Goal: Information Seeking & Learning: Learn about a topic

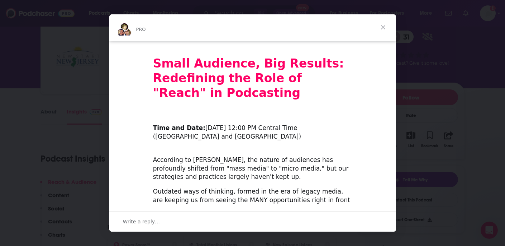
scroll to position [199, 0]
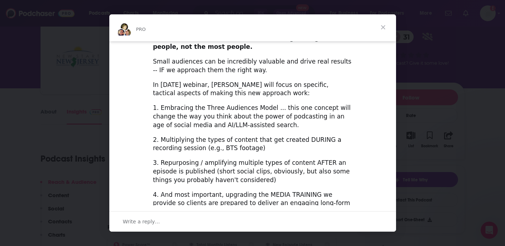
click at [382, 27] on span "Close" at bounding box center [383, 27] width 26 height 26
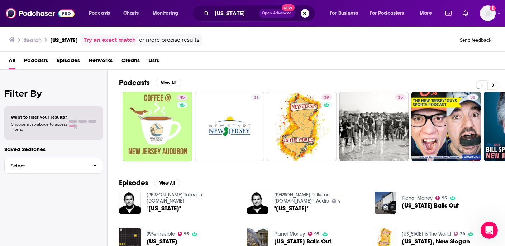
click at [115, 163] on div "Podcasts View All 45 31 39 35 30 36 28 9 + 2k Episodes View All Richard Ellis T…" at bounding box center [307, 158] width 398 height 177
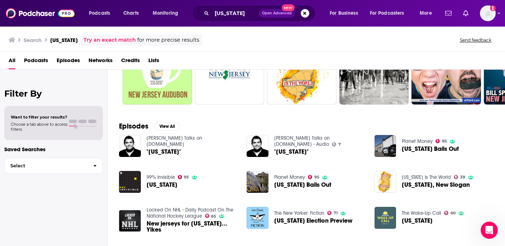
scroll to position [57, 0]
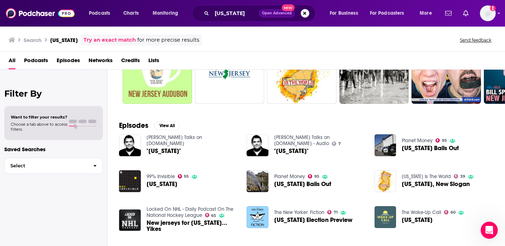
click at [42, 65] on span "Podcasts" at bounding box center [36, 61] width 24 height 15
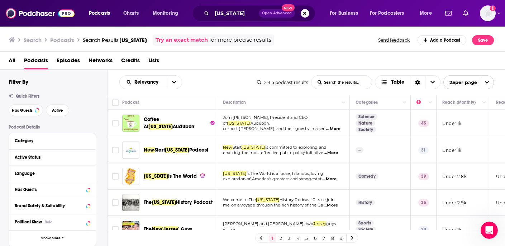
click at [499, 70] on div "Relevancy List Search Input Search the results... Table 2,315 podcast results L…" at bounding box center [307, 82] width 398 height 25
click at [349, 93] on div "Relevancy List Search Input Search the results... Table 2,315 podcast results L…" at bounding box center [307, 82] width 398 height 25
click at [88, 158] on icon at bounding box center [87, 157] width 3 height 2
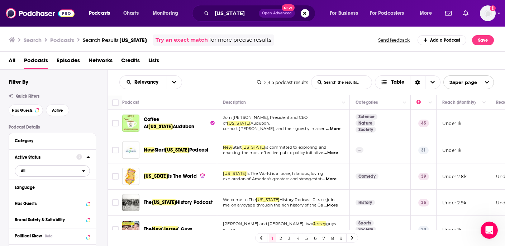
click at [82, 169] on icon "open menu" at bounding box center [83, 170] width 3 height 5
click at [57, 194] on span "324" at bounding box center [73, 194] width 34 height 4
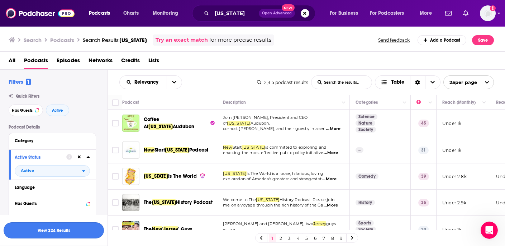
click at [72, 229] on button "View 324 Results" at bounding box center [54, 230] width 100 height 16
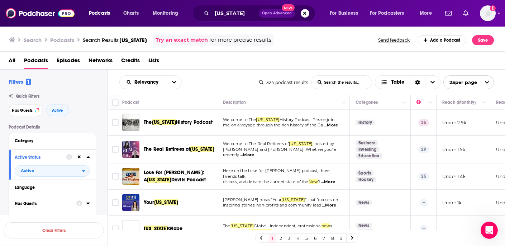
click at [88, 202] on icon at bounding box center [88, 203] width 4 height 6
click at [76, 208] on div at bounding box center [83, 203] width 14 height 9
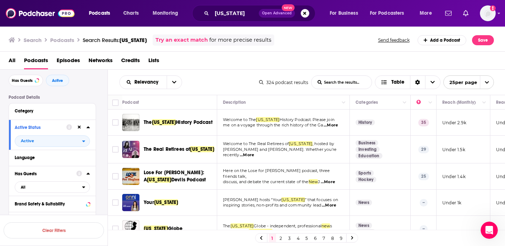
scroll to position [43, 0]
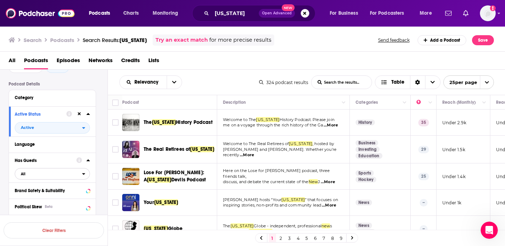
click at [85, 175] on icon "open menu" at bounding box center [83, 173] width 3 height 5
click at [70, 199] on span "158" at bounding box center [75, 197] width 29 height 4
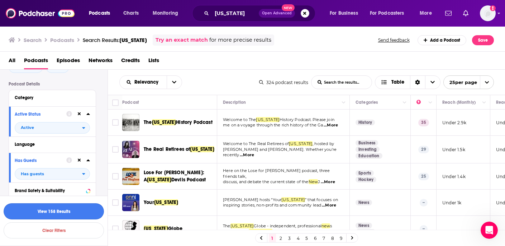
click at [80, 209] on button "View 158 Results" at bounding box center [54, 211] width 100 height 16
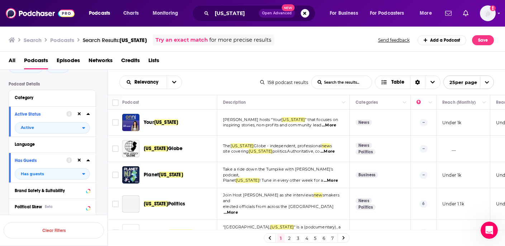
click at [102, 170] on div "Podcast Details Category Active Status Active Language Has Guests Has guests Br…" at bounding box center [58, 222] width 99 height 282
click at [100, 124] on div "Podcast Details Category Active Status Active Language Has Guests Has guests Br…" at bounding box center [58, 222] width 99 height 282
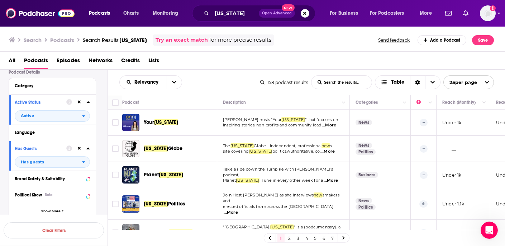
scroll to position [57, 0]
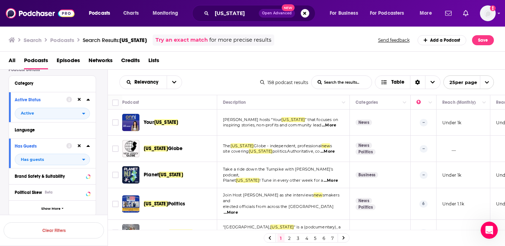
click at [222, 87] on div "Relevancy List Search Input Search the results... Table" at bounding box center [189, 82] width 141 height 14
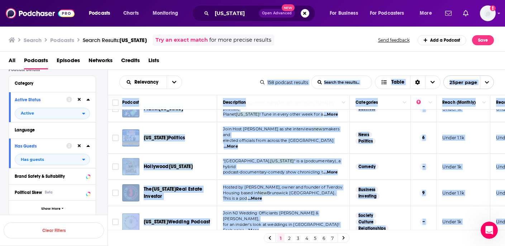
scroll to position [119, 0]
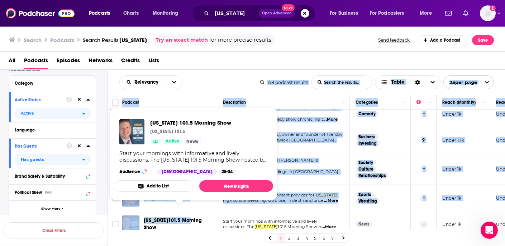
drag, startPoint x: 214, startPoint y: 86, endPoint x: 191, endPoint y: 214, distance: 130.3
click at [191, 214] on div "Relevancy List Search Input Search the results... Table 158 podcast results Lis…" at bounding box center [307, 180] width 398 height 220
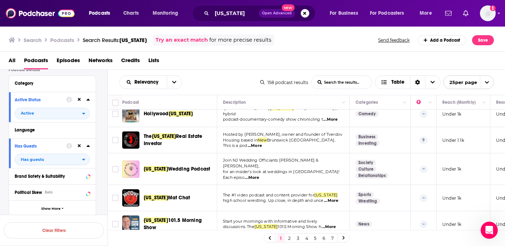
click at [103, 151] on div "Podcast Details Category Active Status Active Language Has Guests Has guests Br…" at bounding box center [58, 208] width 99 height 282
click at [106, 178] on div "Podcast Details Category Active Status Active Language Has Guests Has guests Br…" at bounding box center [58, 208] width 99 height 282
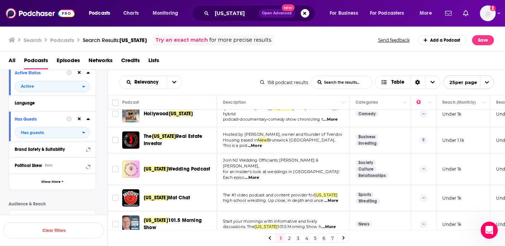
scroll to position [86, 0]
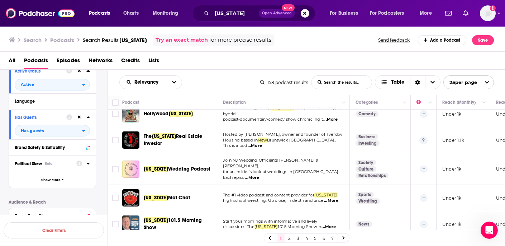
click at [87, 166] on icon at bounding box center [88, 163] width 4 height 6
drag, startPoint x: 66, startPoint y: 164, endPoint x: 63, endPoint y: 209, distance: 45.6
click at [63, 209] on div "Political Skew Beta High Left Skew Medium Left Skew 13 Low Left Skew 9 Neutral …" at bounding box center [52, 202] width 87 height 94
click at [104, 168] on div "Podcast Details Category Active Status Active Language Has Guests Has guests Br…" at bounding box center [58, 218] width 99 height 361
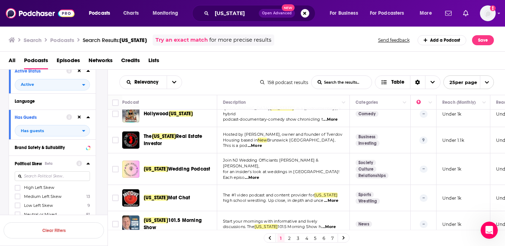
drag, startPoint x: 100, startPoint y: 173, endPoint x: 95, endPoint y: 219, distance: 46.4
click at [96, 220] on div "Filters 2 Quick Filters Has Guests Active Podcast Details Category Active Statu…" at bounding box center [54, 180] width 108 height 220
click at [98, 118] on div "Podcast Details Category Active Status Active Language Has Guests Has guests Br…" at bounding box center [58, 218] width 99 height 361
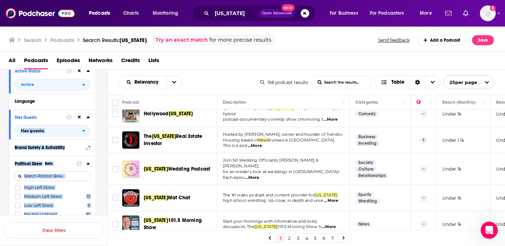
drag, startPoint x: 98, startPoint y: 118, endPoint x: 78, endPoint y: 255, distance: 138.4
click at [78, 245] on html "Podcasts Charts Monitoring new jersey Open Advanced New For Business For Podcas…" at bounding box center [252, 123] width 505 height 246
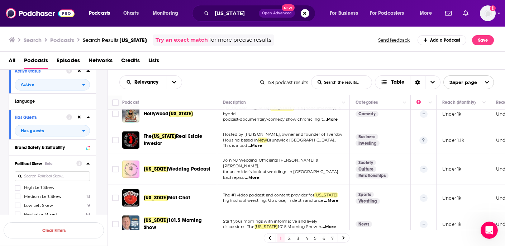
click at [89, 116] on icon at bounding box center [88, 117] width 4 height 6
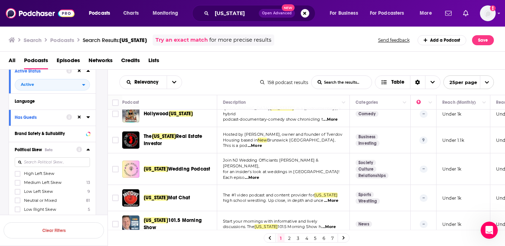
click at [87, 150] on icon at bounding box center [87, 149] width 3 height 2
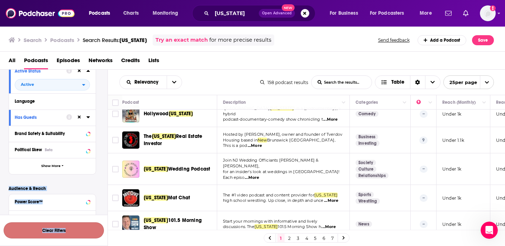
drag, startPoint x: 72, startPoint y: 180, endPoint x: 63, endPoint y: 238, distance: 58.2
click at [63, 238] on div "Filters 2 Quick Filters Has Guests Active Podcast Details Category Active Statu…" at bounding box center [54, 180] width 108 height 220
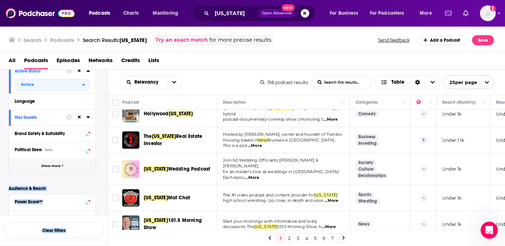
click at [59, 167] on span "Show More" at bounding box center [50, 166] width 19 height 4
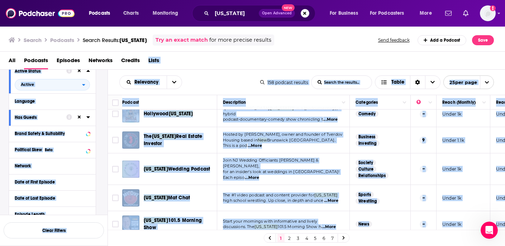
drag, startPoint x: 335, startPoint y: 56, endPoint x: 268, endPoint y: 270, distance: 224.2
click at [268, 245] on html "Podcasts Charts Monitoring new jersey Open Advanced New For Business For Podcas…" at bounding box center [252, 123] width 505 height 246
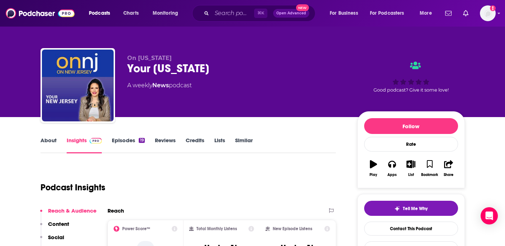
click at [298, 170] on div "Podcast Insights" at bounding box center [186, 183] width 290 height 37
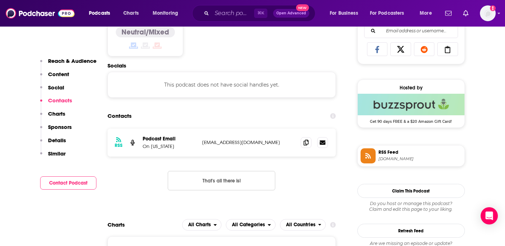
scroll to position [473, 0]
